Goal: Task Accomplishment & Management: Complete application form

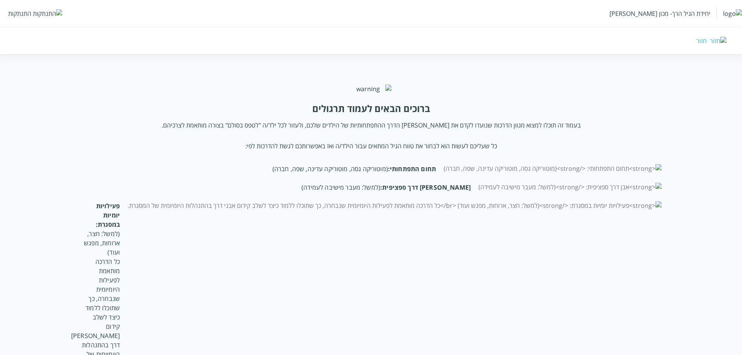
click at [20, 15] on div "התנתקות" at bounding box center [19, 13] width 23 height 8
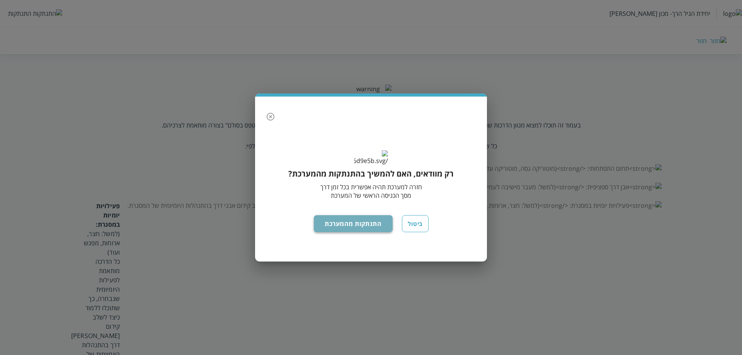
click at [373, 225] on button "התנתקות מהמערכת" at bounding box center [353, 223] width 79 height 17
click at [367, 232] on button "התנתקות מהמערכת" at bounding box center [353, 223] width 79 height 17
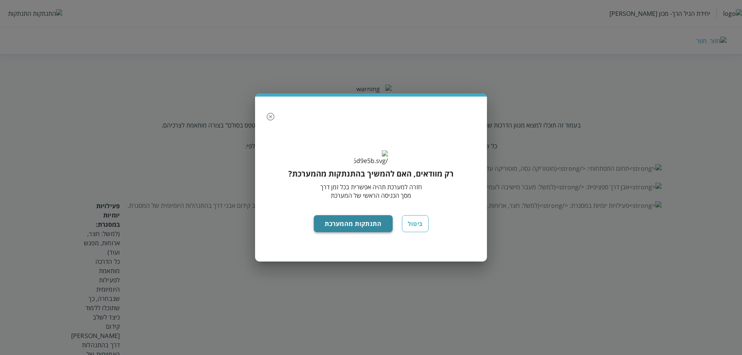
click at [367, 232] on button "התנתקות מהמערכת" at bounding box center [353, 223] width 79 height 17
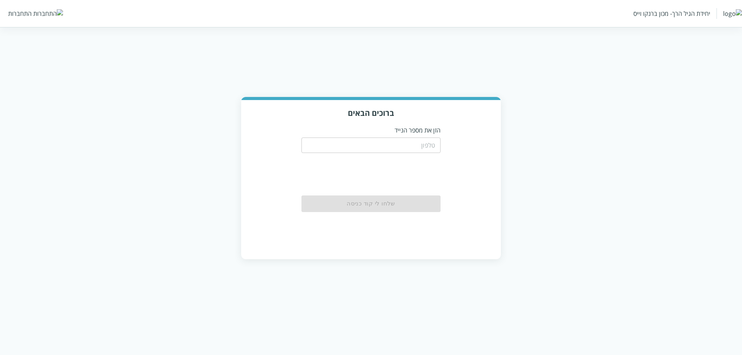
click at [415, 138] on input "tel" at bounding box center [370, 145] width 139 height 15
type input "0511123160"
click at [379, 198] on button "שלחו לי קוד כניסה" at bounding box center [370, 203] width 139 height 17
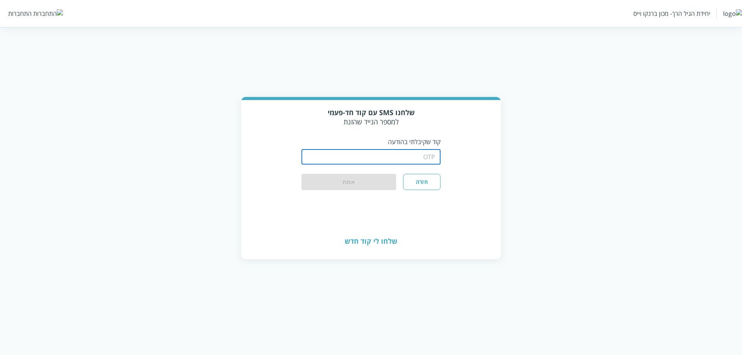
click at [384, 159] on input "string" at bounding box center [370, 156] width 139 height 15
type input "1234"
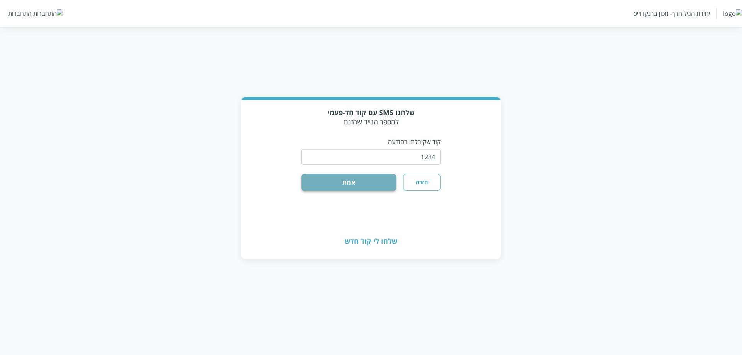
click at [312, 175] on button "אמת" at bounding box center [348, 182] width 95 height 17
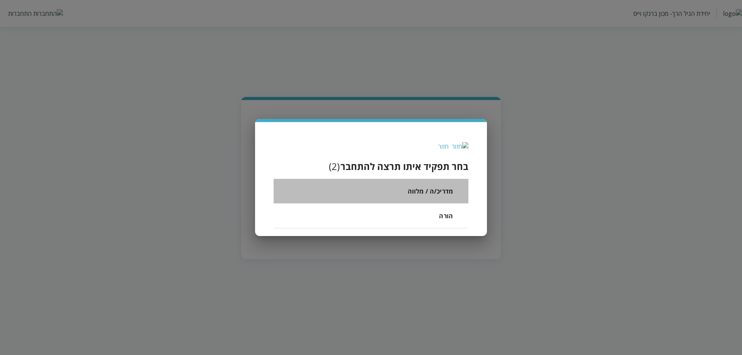
click at [406, 188] on li "מדריכ/ה / מלווה" at bounding box center [370, 191] width 195 height 25
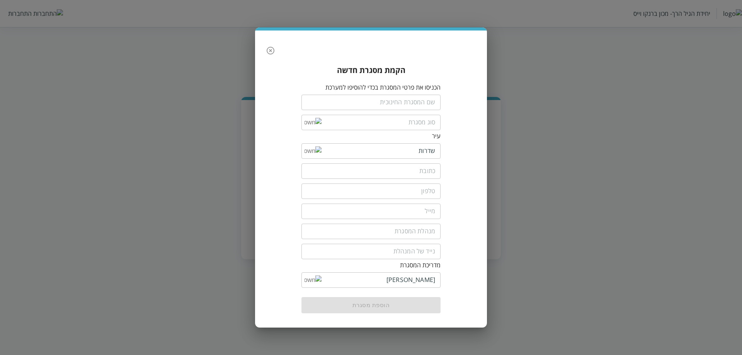
click at [423, 104] on input "text" at bounding box center [370, 102] width 139 height 15
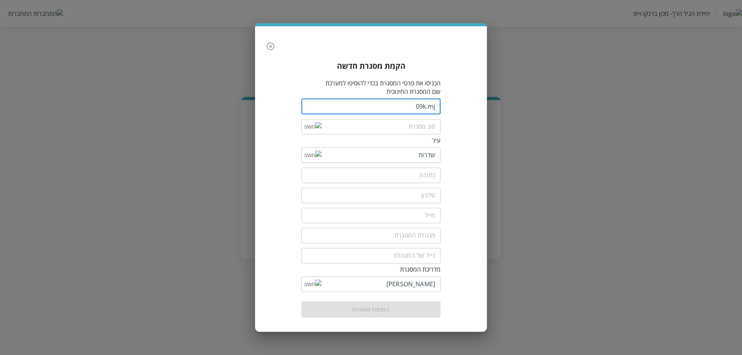
type input "09k,mj"
click at [417, 116] on div "​" at bounding box center [370, 126] width 139 height 20
click at [417, 123] on input "list" at bounding box center [378, 126] width 114 height 15
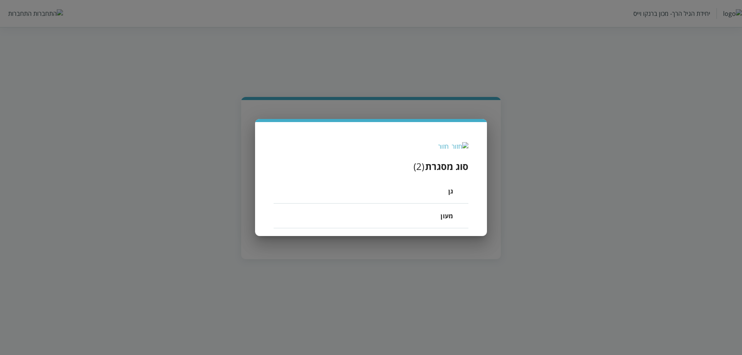
click at [448, 191] on li "גן" at bounding box center [370, 191] width 195 height 25
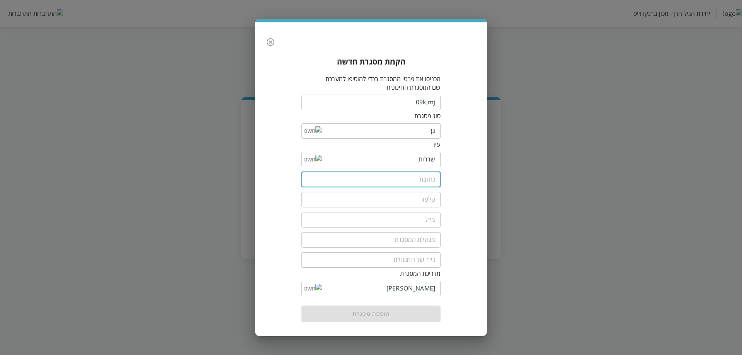
click at [418, 172] on input "text" at bounding box center [370, 179] width 139 height 15
type input "בן יאיר אלעזר"
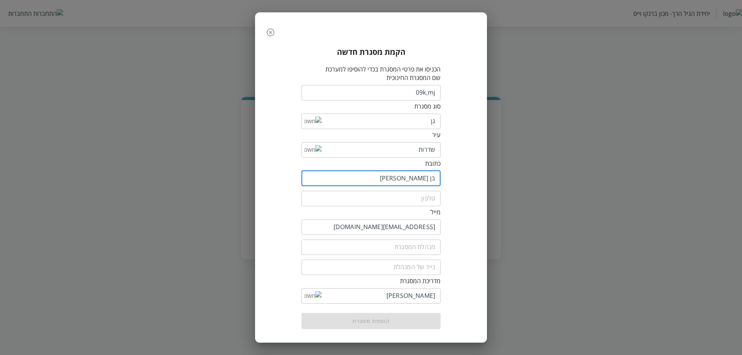
click at [380, 226] on input "rgut416@gmail.com" at bounding box center [370, 226] width 139 height 15
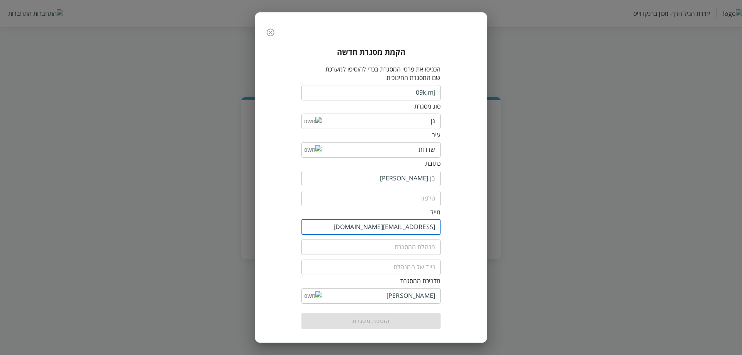
click at [380, 226] on input "rgut416@gmail.com" at bounding box center [370, 226] width 139 height 15
type input "5567@yopmail.com"
click at [404, 242] on input "fullName" at bounding box center [370, 246] width 139 height 15
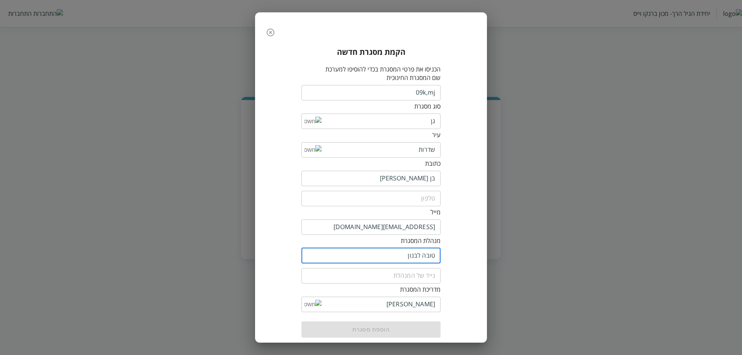
type input "טובה לבנון"
click at [423, 268] on input "tel" at bounding box center [370, 275] width 139 height 15
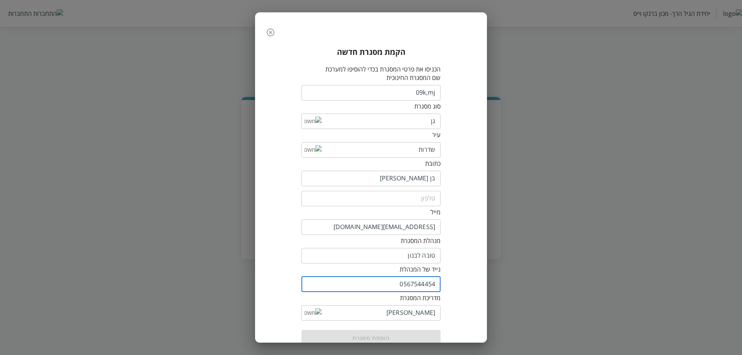
type input "0567544454"
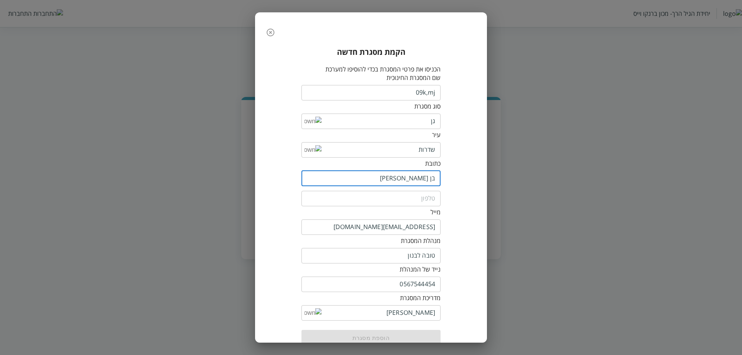
click at [375, 171] on input "בן יאיר אלעזר" at bounding box center [370, 178] width 139 height 15
drag, startPoint x: 375, startPoint y: 166, endPoint x: 470, endPoint y: 166, distance: 95.4
click at [470, 166] on div "הקמת מסגרת חדשה הכניסו את פרטי המסגרת בכדי להוסיפו למערכת שם המסגרת החינוכית 09…" at bounding box center [371, 196] width 216 height 312
type input "צחמ עט"
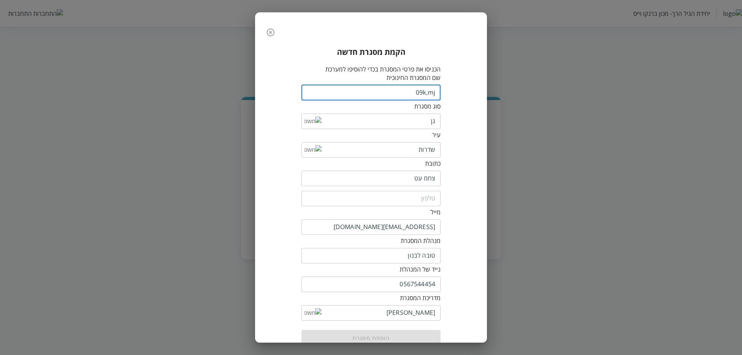
click at [394, 92] on input "09k,mj" at bounding box center [370, 92] width 139 height 15
click at [410, 330] on div "הוספת מסגרת" at bounding box center [370, 338] width 139 height 16
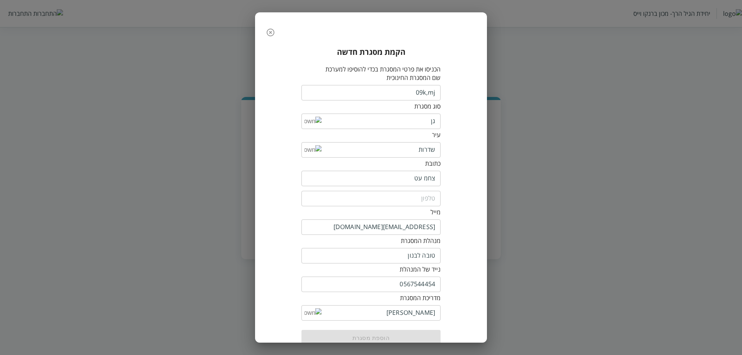
click at [274, 36] on icon "button" at bounding box center [271, 33] width 8 height 8
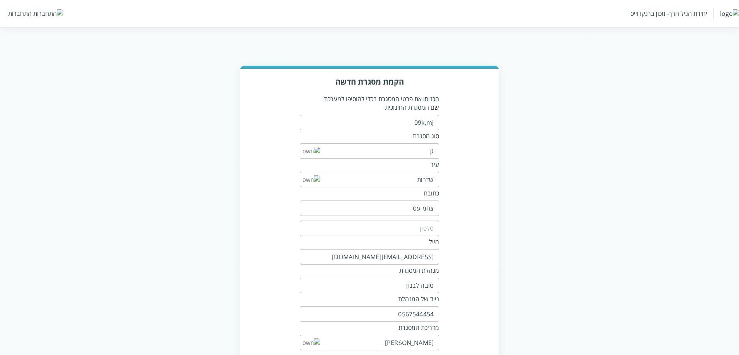
scroll to position [60, 0]
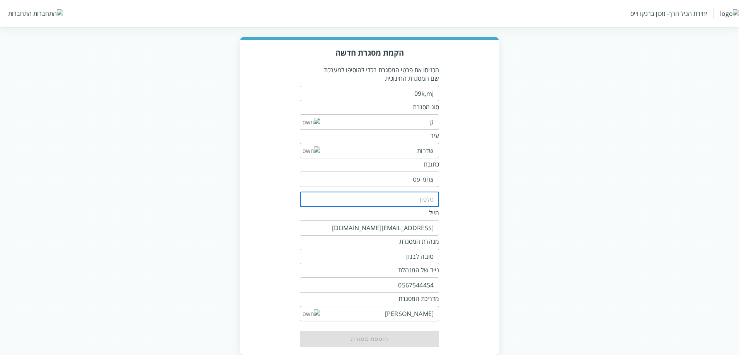
click at [415, 192] on input "tel" at bounding box center [369, 199] width 139 height 15
type input "0511123160"
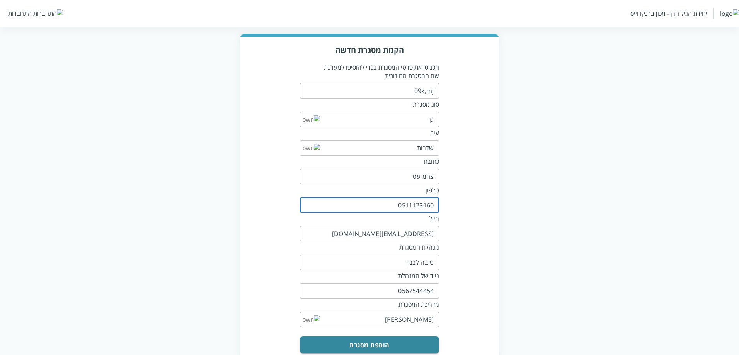
scroll to position [68, 0]
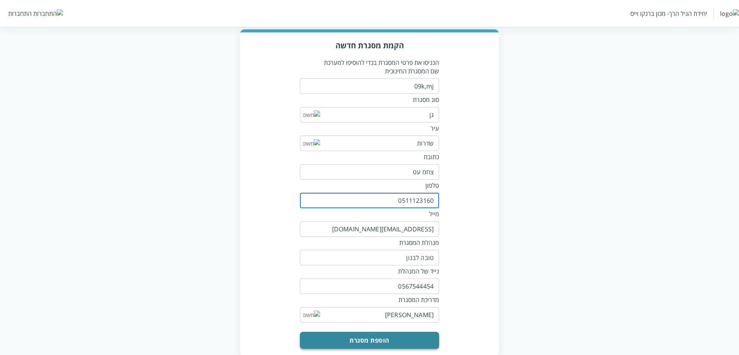
click at [388, 332] on button "הוספת מסגרת" at bounding box center [369, 340] width 139 height 17
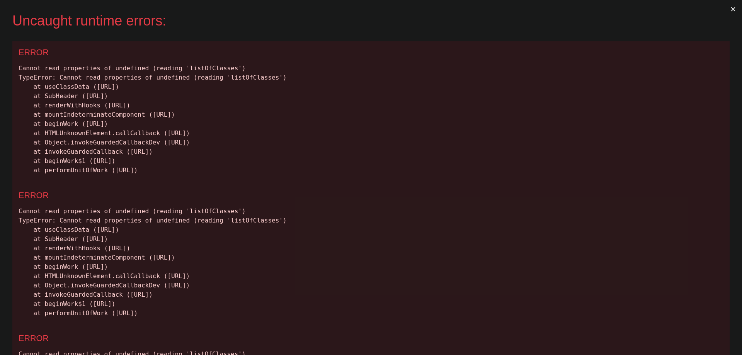
click at [724, 9] on button "×" at bounding box center [733, 9] width 18 height 19
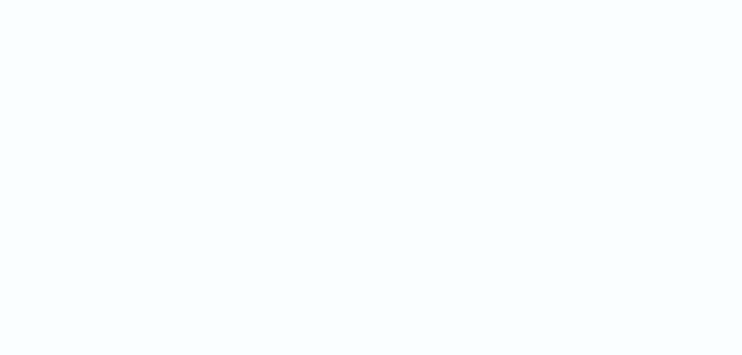
click at [665, 0] on html at bounding box center [371, 0] width 742 height 0
